Goal: Information Seeking & Learning: Learn about a topic

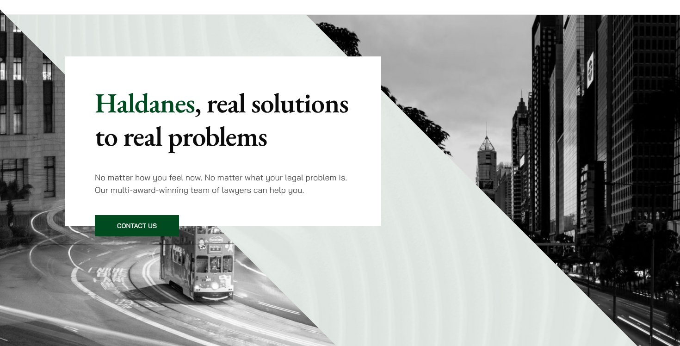
scroll to position [28, 0]
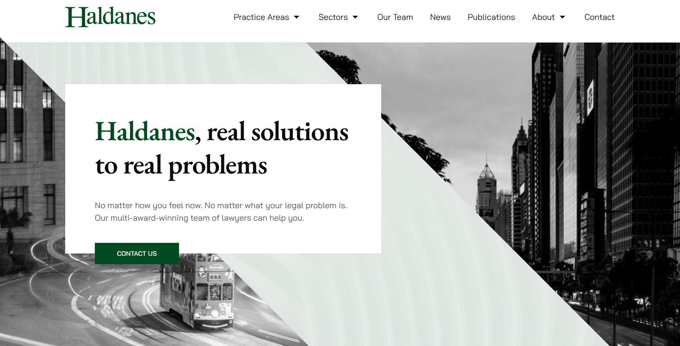
click at [397, 19] on link "Our Team" at bounding box center [395, 17] width 36 height 11
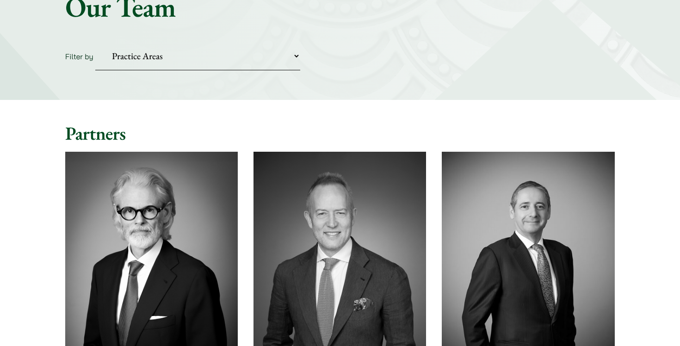
scroll to position [327, 0]
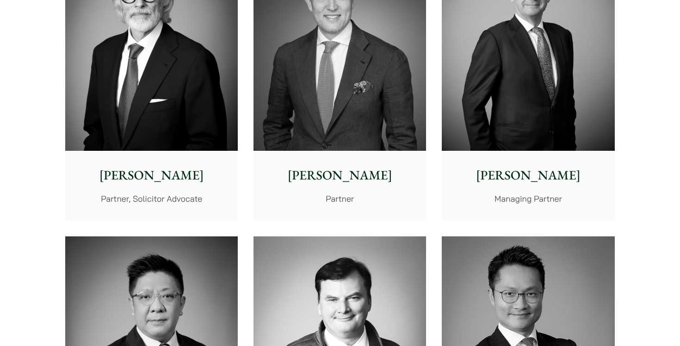
click at [528, 89] on img at bounding box center [528, 43] width 173 height 216
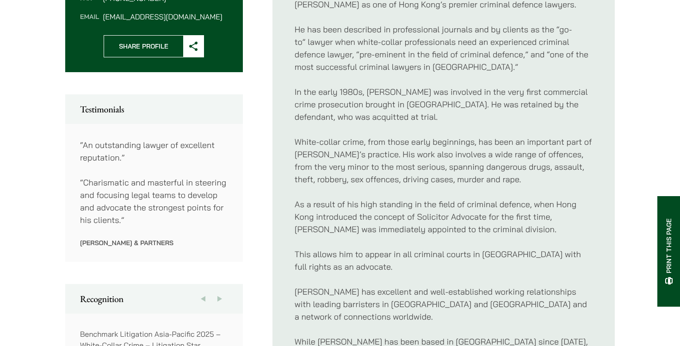
scroll to position [445, 0]
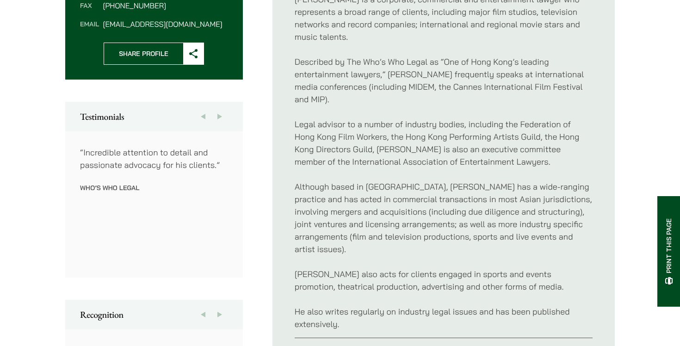
scroll to position [425, 0]
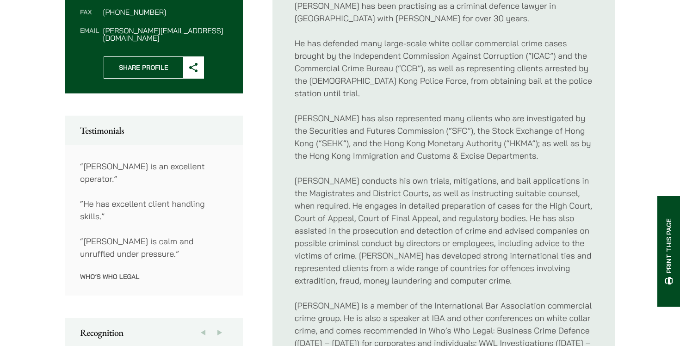
scroll to position [411, 0]
click at [424, 69] on p "He has defended many large-scale white collar commercial crime cases brought by…" at bounding box center [444, 67] width 298 height 62
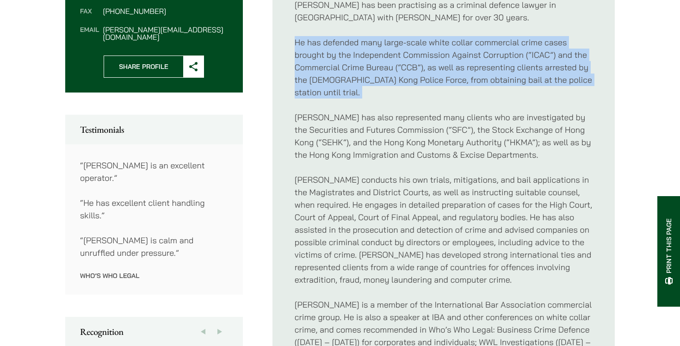
click at [424, 69] on p "He has defended many large-scale white collar commercial crime cases brought by…" at bounding box center [444, 67] width 298 height 62
click at [453, 62] on p "He has defended many large-scale white collar commercial crime cases brought by…" at bounding box center [444, 67] width 298 height 62
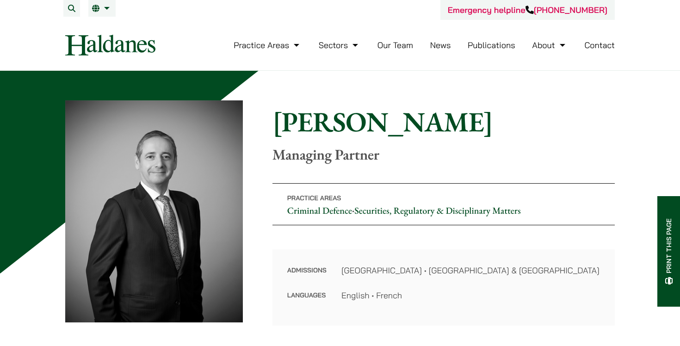
scroll to position [0, 0]
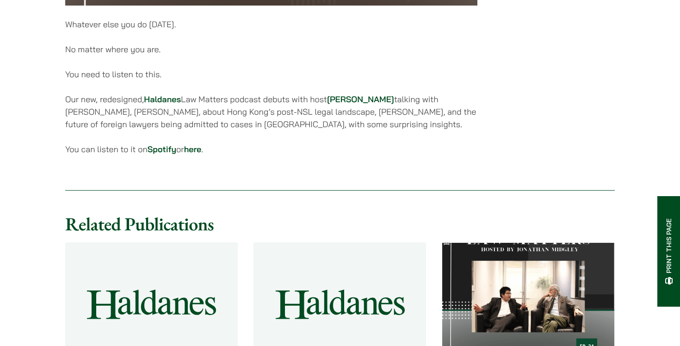
scroll to position [595, 0]
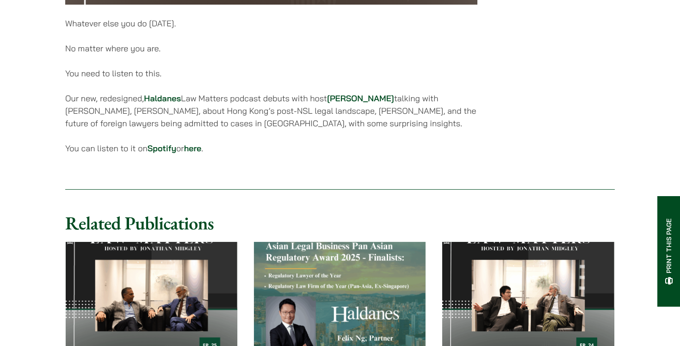
click at [269, 114] on p "Our new, redesigned, [PERSON_NAME] Law Matters podcast debuts with host [PERSON…" at bounding box center [271, 110] width 412 height 37
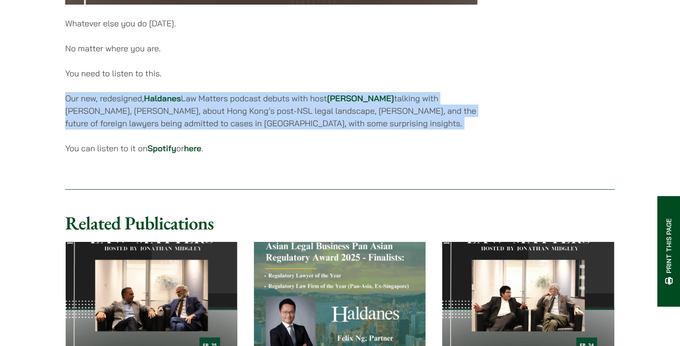
click at [269, 114] on p "Our new, redesigned, Haldanes Law Matters podcast debuts with host Jonathan Mid…" at bounding box center [271, 110] width 412 height 37
click at [244, 117] on p "Our new, redesigned, Haldanes Law Matters podcast debuts with host Jonathan Mid…" at bounding box center [271, 110] width 412 height 37
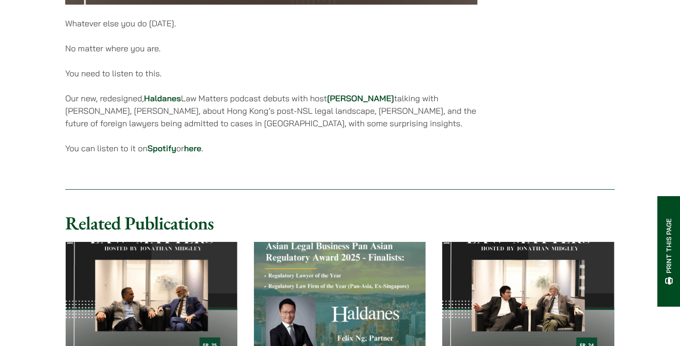
click at [244, 117] on p "Our new, redesigned, Haldanes Law Matters podcast debuts with host Jonathan Mid…" at bounding box center [271, 110] width 412 height 37
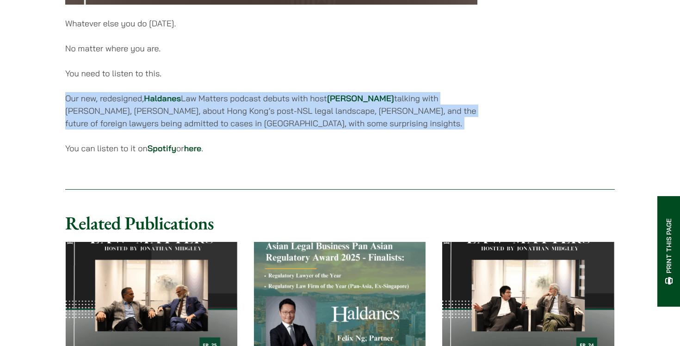
click at [244, 117] on p "Our new, redesigned, Haldanes Law Matters podcast debuts with host Jonathan Mid…" at bounding box center [271, 110] width 412 height 37
click at [274, 119] on p "Our new, redesigned, Haldanes Law Matters podcast debuts with host Jonathan Mid…" at bounding box center [271, 110] width 412 height 37
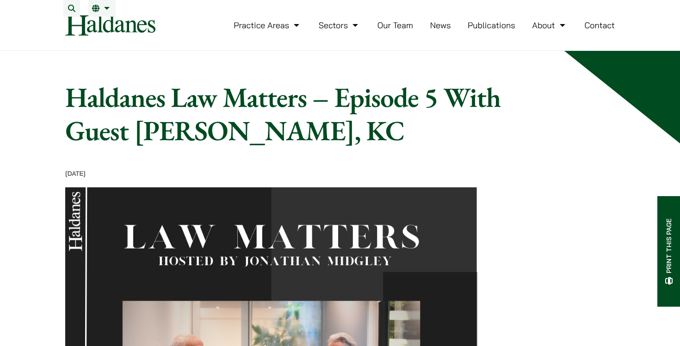
scroll to position [0, 0]
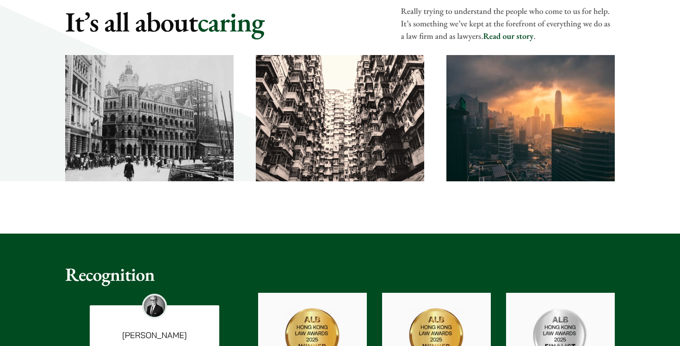
scroll to position [1375, 0]
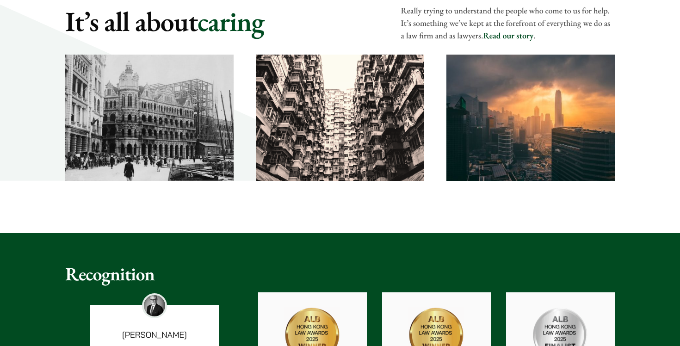
click at [507, 41] on link "Read our story" at bounding box center [508, 36] width 50 height 11
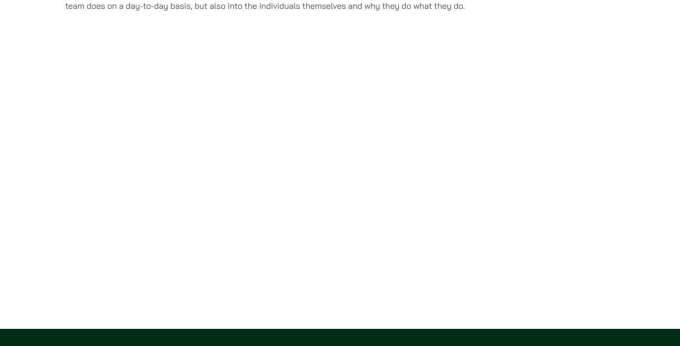
scroll to position [2041, 0]
